Goal: Task Accomplishment & Management: Complete application form

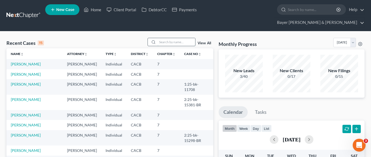
click at [166, 38] on input "search" at bounding box center [176, 42] width 38 height 8
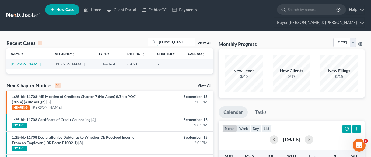
type input "[PERSON_NAME]"
click at [28, 62] on link "[PERSON_NAME]" at bounding box center [26, 64] width 30 height 5
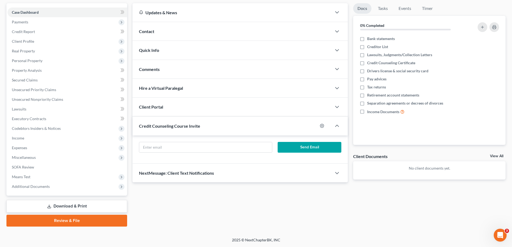
click at [79, 157] on link "Download & Print" at bounding box center [66, 206] width 121 height 13
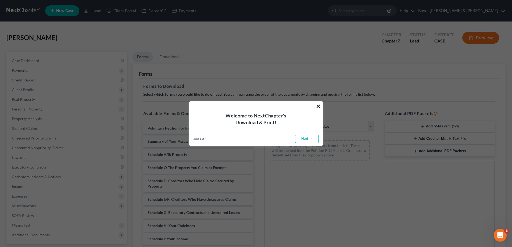
click at [316, 106] on div "× Welcome to NextChapter's Download & Print! Step 1 of 7 ← Previous Next → Done" at bounding box center [256, 123] width 134 height 45
click at [317, 107] on button "×" at bounding box center [318, 106] width 5 height 9
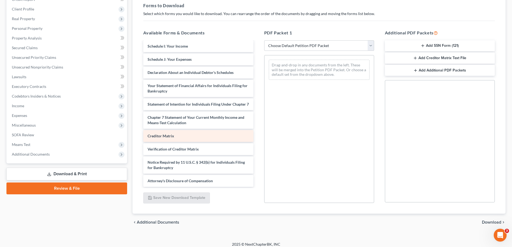
scroll to position [104, 0]
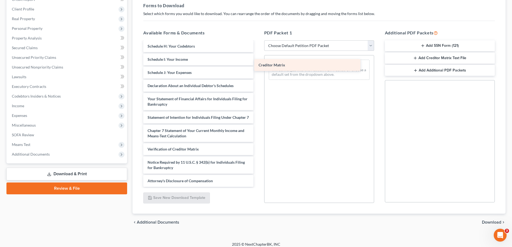
drag, startPoint x: 224, startPoint y: 138, endPoint x: 335, endPoint y: 65, distance: 132.9
click at [258, 66] on div "Creditor Matrix Voluntary Petition for Individuals Filing for Bankruptcy Summar…" at bounding box center [198, 65] width 119 height 244
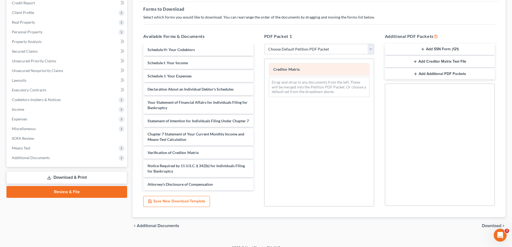
scroll to position [27, 0]
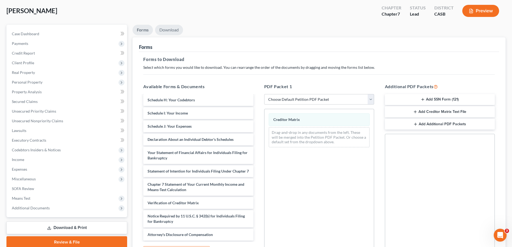
click at [169, 29] on link "Download" at bounding box center [169, 30] width 28 height 10
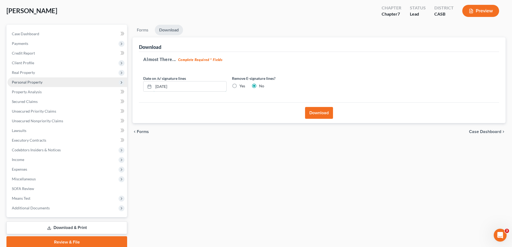
drag, startPoint x: 188, startPoint y: 86, endPoint x: 122, endPoint y: 82, distance: 65.5
click at [122, 82] on div "Petition Navigation Case Dashboard Payments Invoices Payments Payments Credit R…" at bounding box center [256, 136] width 505 height 223
click at [313, 117] on button "Download" at bounding box center [319, 113] width 28 height 12
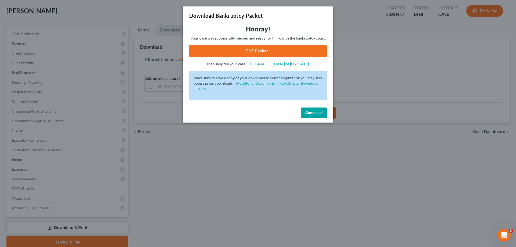
click at [266, 52] on link "PDF Packet 1" at bounding box center [258, 51] width 138 height 12
drag, startPoint x: 314, startPoint y: 111, endPoint x: 146, endPoint y: 150, distance: 172.3
click at [313, 111] on span "Complete!" at bounding box center [314, 113] width 17 height 5
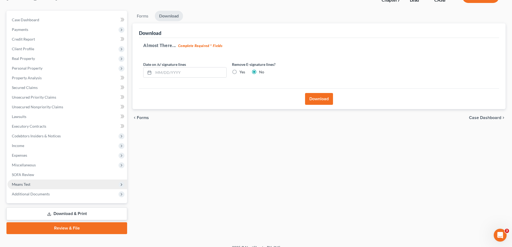
scroll to position [48, 0]
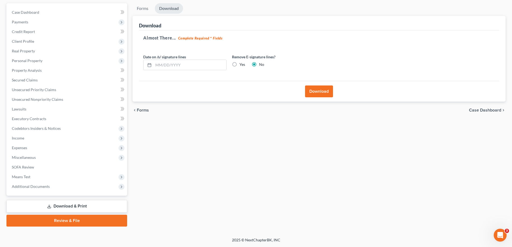
click at [70, 157] on div "Case Dashboard Payments Invoices Payments Payments Credit Report Client Profile…" at bounding box center [66, 99] width 121 height 193
click at [71, 157] on span "Additional Documents" at bounding box center [68, 187] width 120 height 10
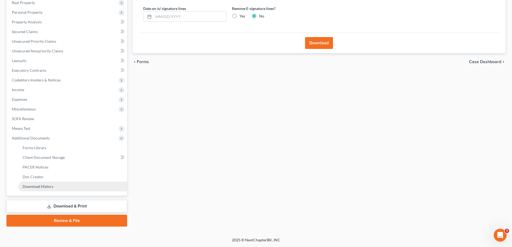
click at [72, 157] on link "Download History" at bounding box center [72, 187] width 109 height 10
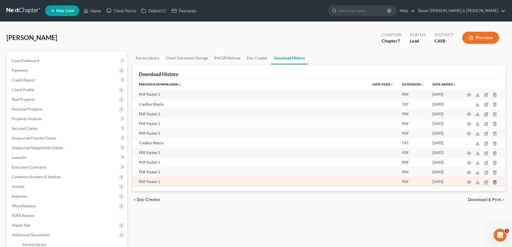
click at [370, 157] on icon "button" at bounding box center [495, 181] width 2 height 3
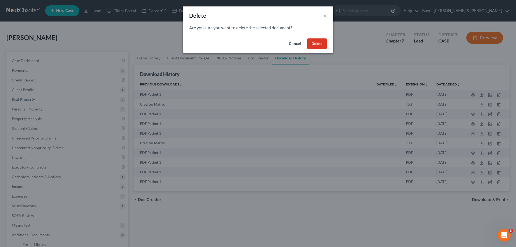
click at [322, 44] on button "Delete" at bounding box center [317, 43] width 20 height 11
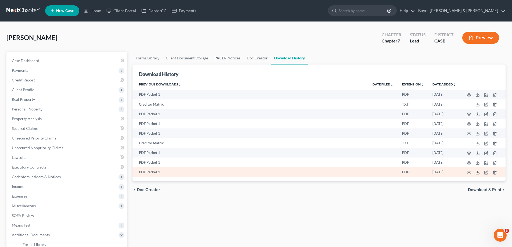
click at [370, 157] on icon at bounding box center [478, 173] width 4 height 4
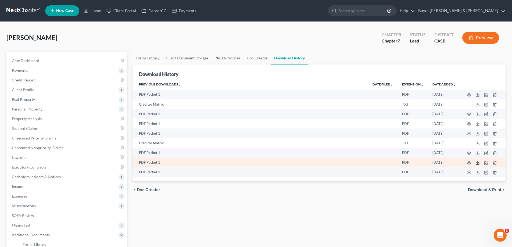
click at [370, 157] on polyline at bounding box center [478, 162] width 2 height 1
click at [370, 157] on icon "button" at bounding box center [495, 162] width 2 height 3
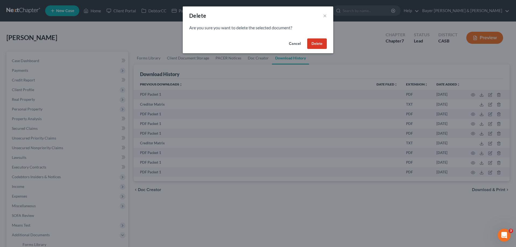
click at [316, 45] on button "Delete" at bounding box center [317, 43] width 20 height 11
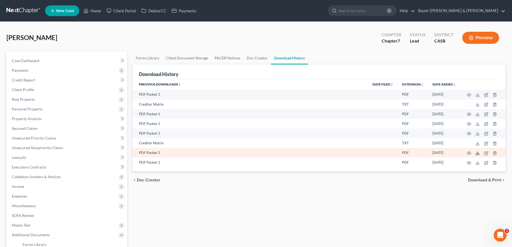
click at [370, 153] on icon at bounding box center [478, 153] width 4 height 4
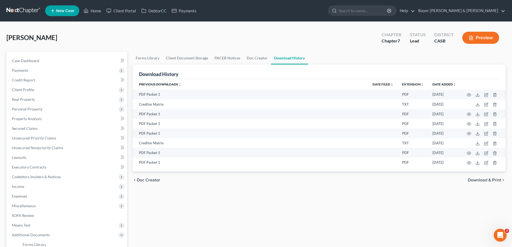
drag, startPoint x: 116, startPoint y: 33, endPoint x: 106, endPoint y: 25, distance: 12.9
click at [116, 33] on div "[PERSON_NAME] Upgraded Chapter Chapter 7 Status Lead District CASB Preview" at bounding box center [255, 39] width 499 height 23
click at [97, 10] on link "Home" at bounding box center [92, 11] width 23 height 10
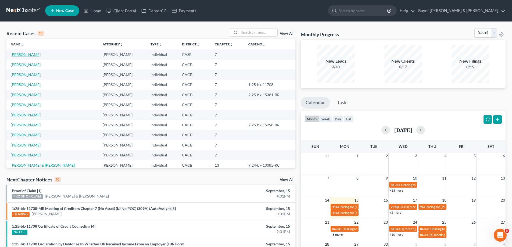
click at [24, 53] on link "[PERSON_NAME]" at bounding box center [26, 54] width 30 height 5
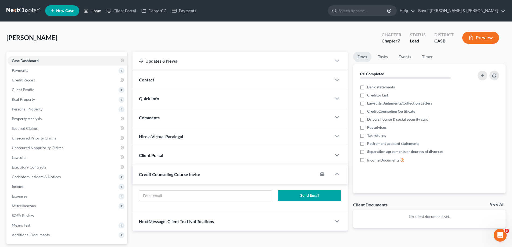
click at [98, 10] on link "Home" at bounding box center [92, 11] width 23 height 10
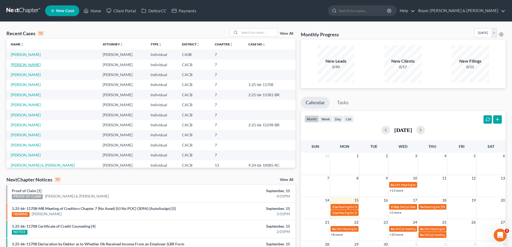
click at [31, 65] on link "[PERSON_NAME]" at bounding box center [26, 64] width 30 height 5
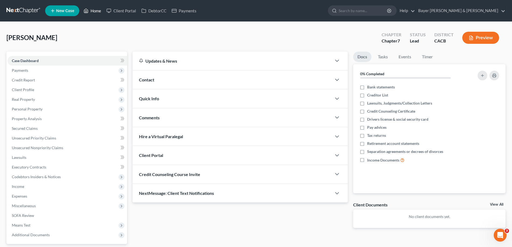
click at [96, 11] on link "Home" at bounding box center [92, 11] width 23 height 10
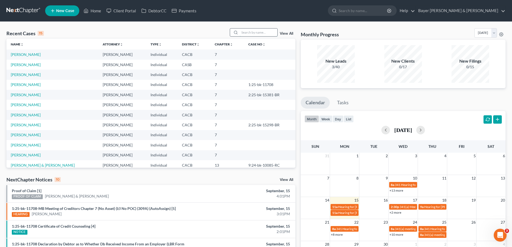
click at [262, 32] on input "search" at bounding box center [259, 33] width 38 height 8
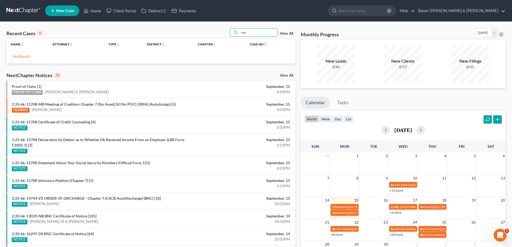
type input "m"
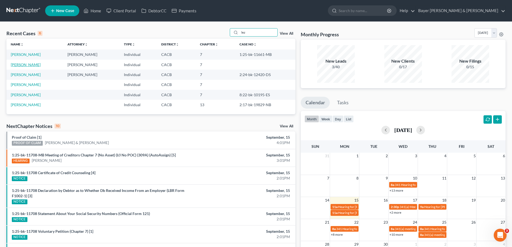
type input "lez"
click at [24, 65] on link "[PERSON_NAME]" at bounding box center [26, 64] width 30 height 5
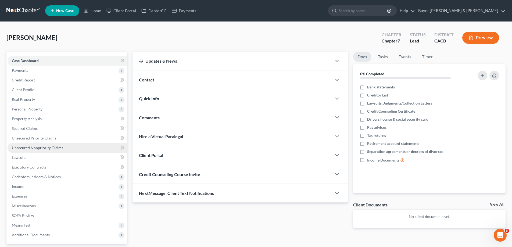
click at [54, 148] on span "Unsecured Nonpriority Claims" at bounding box center [37, 148] width 51 height 5
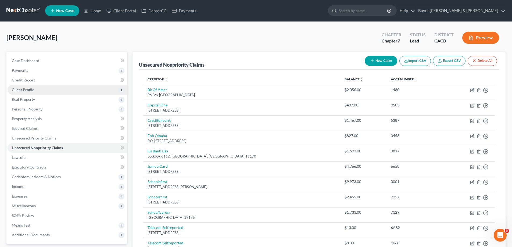
click at [39, 90] on span "Client Profile" at bounding box center [68, 90] width 120 height 10
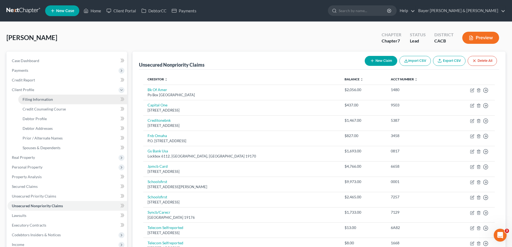
click at [44, 100] on span "Filing Information" at bounding box center [38, 99] width 30 height 5
select select "1"
select select "0"
select select "4"
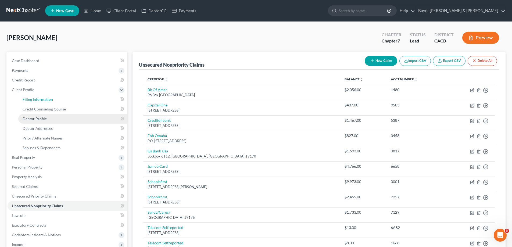
select select "0"
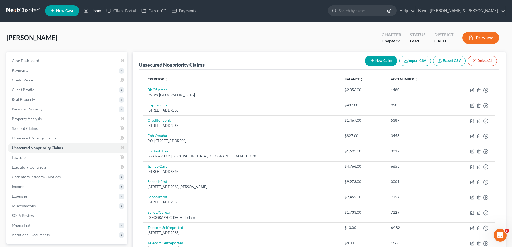
click at [95, 12] on link "Home" at bounding box center [92, 11] width 23 height 10
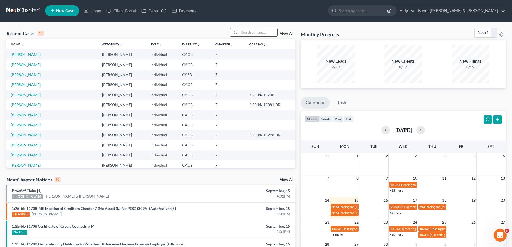
click at [259, 34] on input "search" at bounding box center [259, 33] width 38 height 8
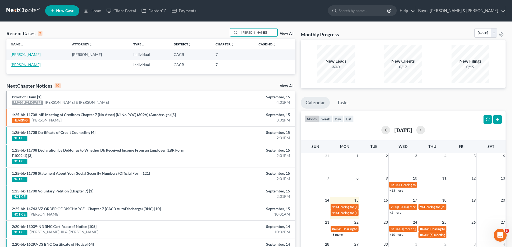
type input "[PERSON_NAME]"
click at [29, 65] on link "[PERSON_NAME]" at bounding box center [26, 64] width 30 height 5
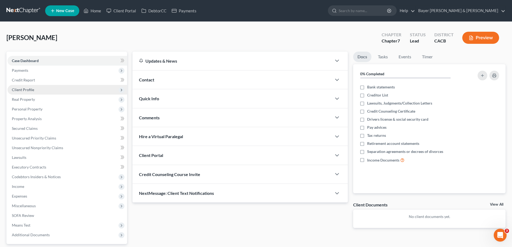
click at [50, 93] on span "Client Profile" at bounding box center [68, 90] width 120 height 10
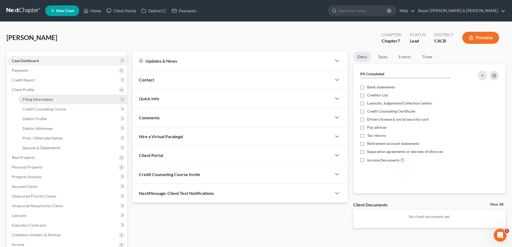
click at [55, 100] on link "Filing Information" at bounding box center [72, 100] width 109 height 10
select select "1"
select select "0"
select select "7"
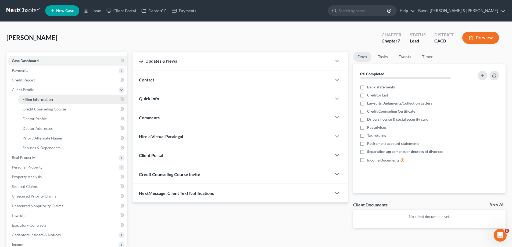
select select "4"
select select "0"
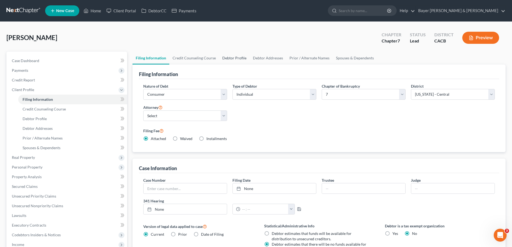
click at [233, 59] on link "Debtor Profile" at bounding box center [234, 58] width 31 height 13
select select "0"
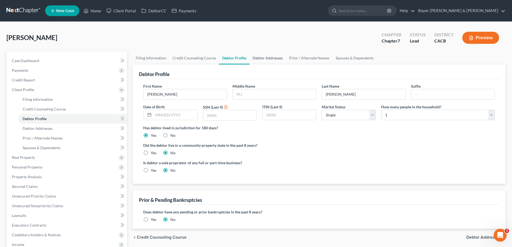
click at [271, 58] on link "Debtor Addresses" at bounding box center [268, 58] width 37 height 13
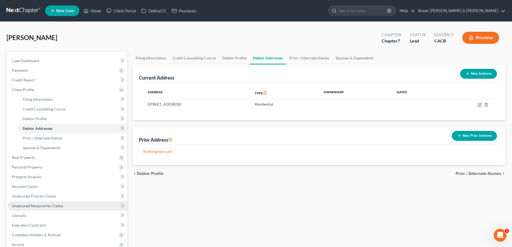
click at [45, 157] on span "Unsecured Nonpriority Claims" at bounding box center [37, 206] width 51 height 5
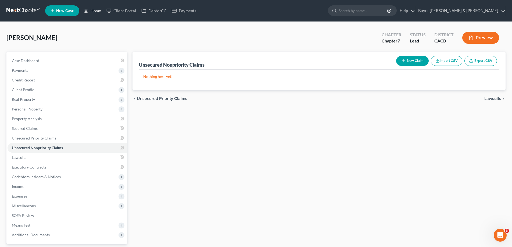
click at [92, 7] on link "Home" at bounding box center [92, 11] width 23 height 10
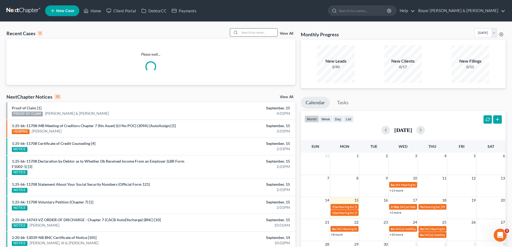
click at [266, 31] on input "search" at bounding box center [259, 33] width 38 height 8
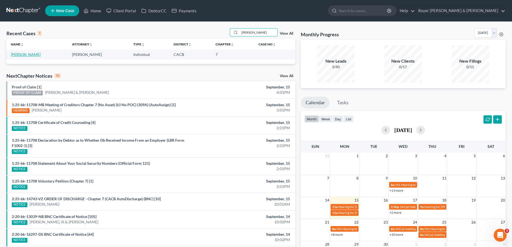
type input "[PERSON_NAME]"
click at [25, 56] on link "[PERSON_NAME]" at bounding box center [26, 54] width 30 height 5
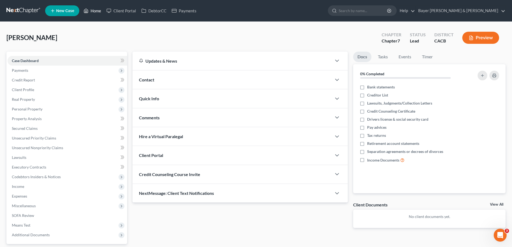
click at [93, 10] on link "Home" at bounding box center [92, 11] width 23 height 10
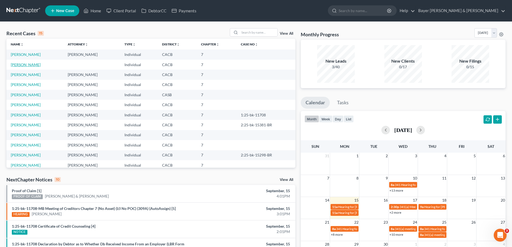
click at [25, 65] on link "[PERSON_NAME]" at bounding box center [26, 64] width 30 height 5
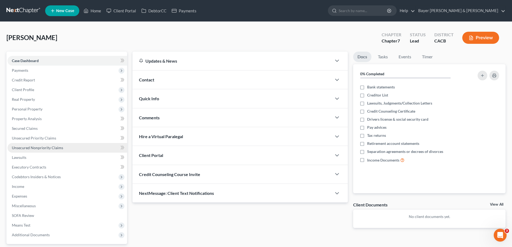
click at [49, 149] on span "Unsecured Nonpriority Claims" at bounding box center [37, 148] width 51 height 5
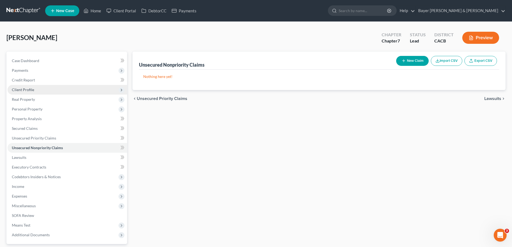
click at [31, 91] on span "Client Profile" at bounding box center [23, 89] width 22 height 5
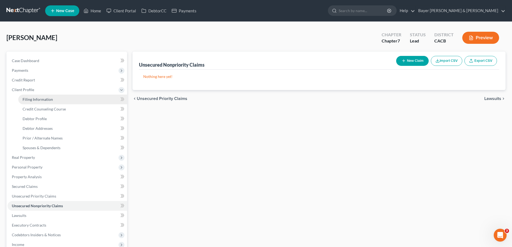
click at [38, 99] on span "Filing Information" at bounding box center [38, 99] width 30 height 5
select select "1"
select select "0"
select select "7"
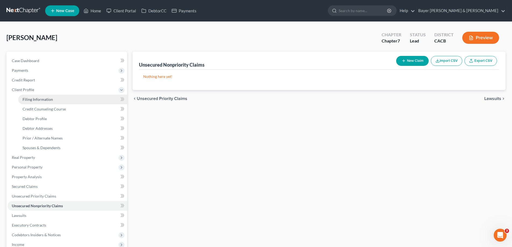
select select "4"
select select "0"
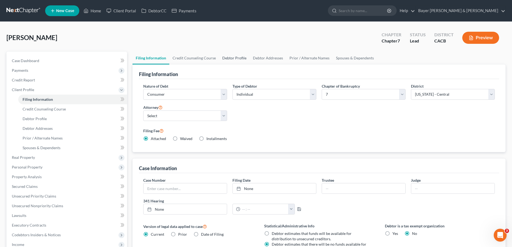
click at [238, 58] on link "Debtor Profile" at bounding box center [234, 58] width 31 height 13
select select "0"
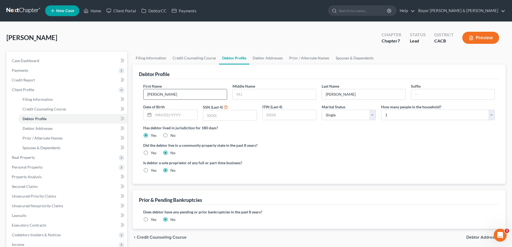
click at [185, 94] on input "[PERSON_NAME]" at bounding box center [185, 94] width 83 height 10
click at [354, 94] on input "[PERSON_NAME]" at bounding box center [363, 94] width 83 height 10
type input "[PERSON_NAME] (DO NOT USE)"
click at [92, 11] on link "Home" at bounding box center [92, 11] width 23 height 10
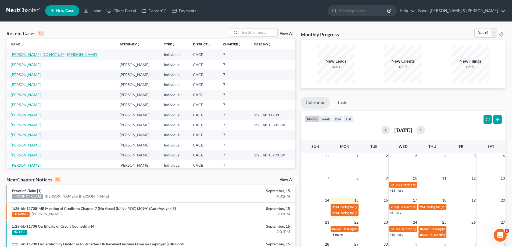
click at [47, 55] on link "[PERSON_NAME] (DO NOT USE), [PERSON_NAME]" at bounding box center [54, 54] width 86 height 5
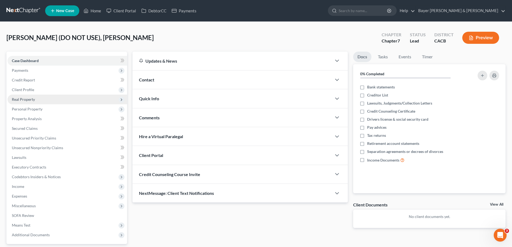
drag, startPoint x: 51, startPoint y: 88, endPoint x: 50, endPoint y: 98, distance: 10.0
click at [51, 88] on span "Client Profile" at bounding box center [68, 90] width 120 height 10
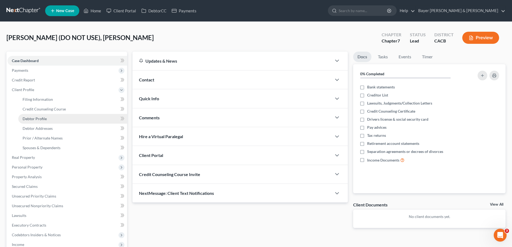
click at [51, 116] on link "Debtor Profile" at bounding box center [72, 119] width 109 height 10
select select "0"
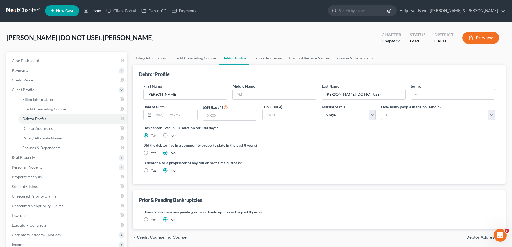
click at [94, 9] on link "Home" at bounding box center [92, 11] width 23 height 10
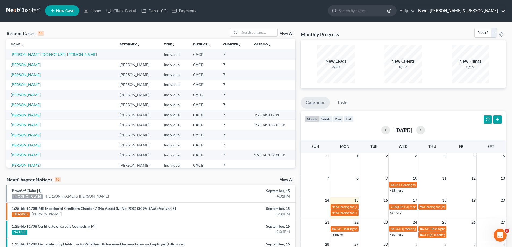
click at [370, 7] on link "Bayer [PERSON_NAME] & [PERSON_NAME]" at bounding box center [461, 11] width 90 height 10
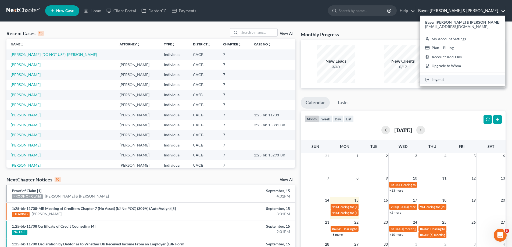
click at [370, 81] on link "Log out" at bounding box center [462, 79] width 85 height 9
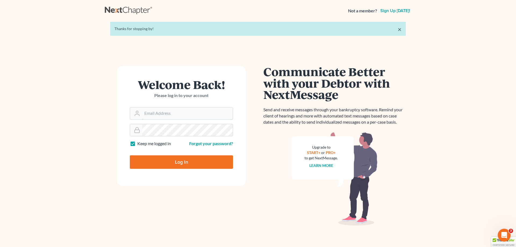
type input "[EMAIL_ADDRESS][DOMAIN_NAME]"
click at [212, 166] on input "Log In" at bounding box center [181, 161] width 103 height 13
type input "Thinking..."
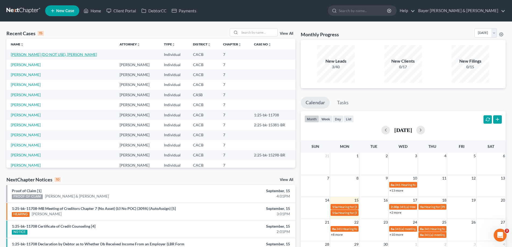
click at [38, 54] on link "[PERSON_NAME] (DO NOT USE), [PERSON_NAME]" at bounding box center [54, 54] width 86 height 5
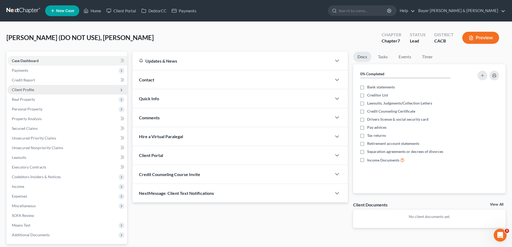
click at [34, 90] on span "Client Profile" at bounding box center [68, 90] width 120 height 10
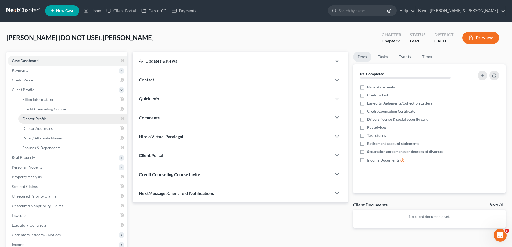
click at [40, 118] on span "Debtor Profile" at bounding box center [35, 118] width 24 height 5
select select "0"
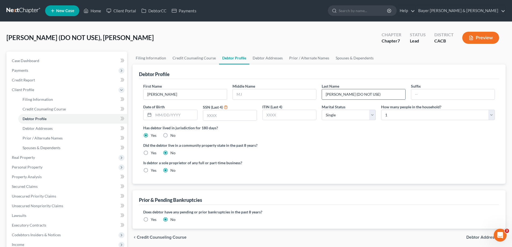
drag, startPoint x: 339, startPoint y: 95, endPoint x: 379, endPoint y: 96, distance: 40.1
click at [379, 96] on input "[PERSON_NAME] (DO NOT USE)" at bounding box center [363, 94] width 83 height 10
type input "[PERSON_NAME]"
click at [184, 95] on input "[PERSON_NAME]" at bounding box center [185, 94] width 83 height 10
type input "Pedro (Do Not Use)"
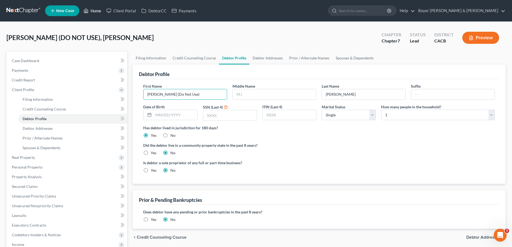
click at [96, 11] on link "Home" at bounding box center [92, 11] width 23 height 10
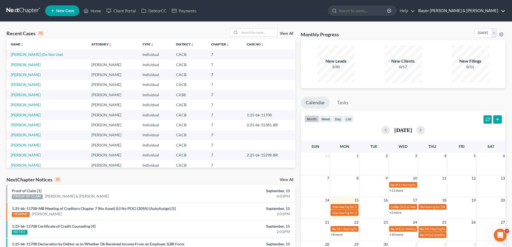
click at [484, 12] on link "Bayer [PERSON_NAME] & [PERSON_NAME]" at bounding box center [461, 11] width 90 height 10
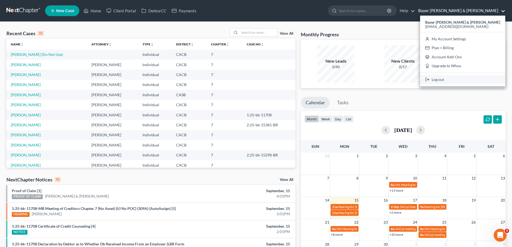
click at [473, 80] on link "Log out" at bounding box center [462, 79] width 85 height 9
